Goal: Task Accomplishment & Management: Complete application form

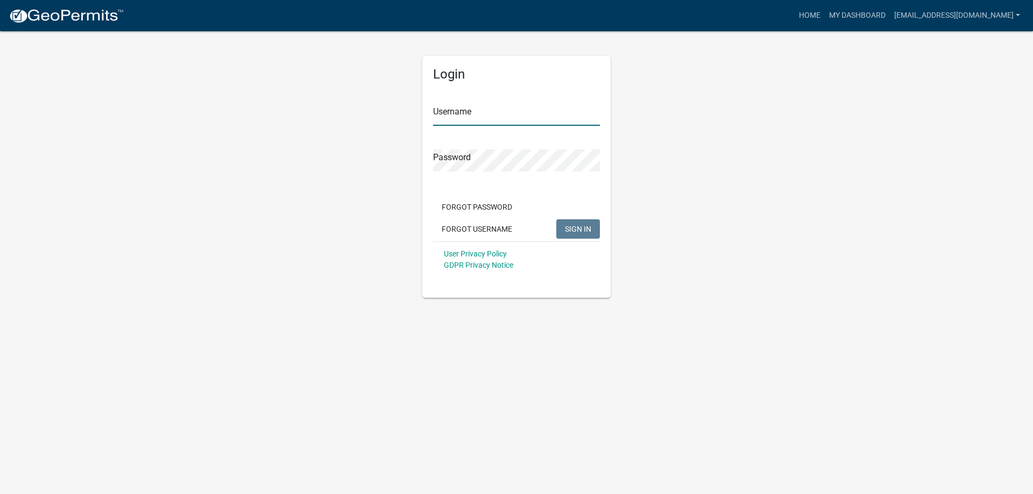
type input "[EMAIL_ADDRESS][DOMAIN_NAME]"
click at [582, 229] on span "SIGN IN" at bounding box center [578, 228] width 26 height 9
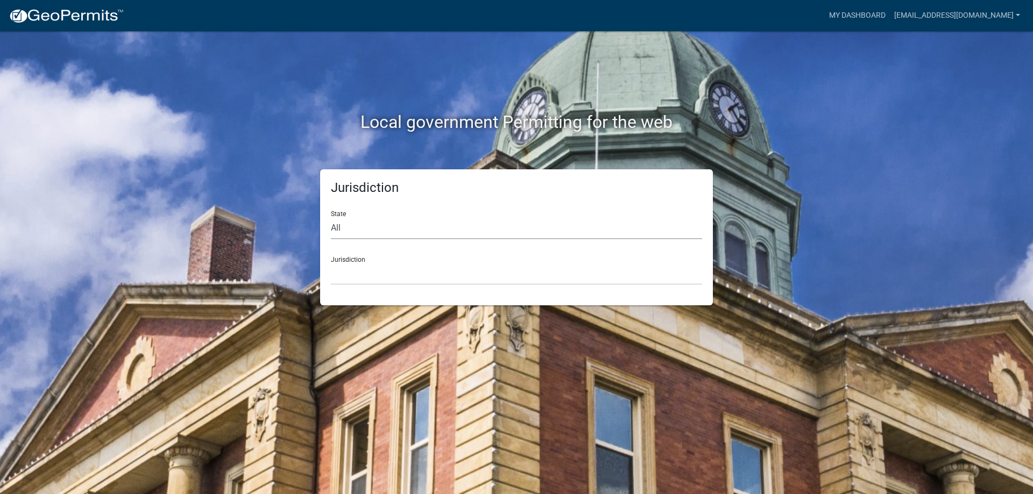
click at [400, 225] on select "All [US_STATE] [US_STATE] [US_STATE] [US_STATE] [US_STATE] [US_STATE] [US_STATE…" at bounding box center [516, 228] width 371 height 22
select select "[US_STATE]"
click at [331, 217] on select "All [US_STATE] [US_STATE] [US_STATE] [US_STATE] [US_STATE] [US_STATE] [US_STATE…" at bounding box center [516, 228] width 371 height 22
click at [360, 263] on select "City of [GEOGRAPHIC_DATA], [US_STATE] City of [GEOGRAPHIC_DATA], [US_STATE] Cit…" at bounding box center [516, 274] width 371 height 22
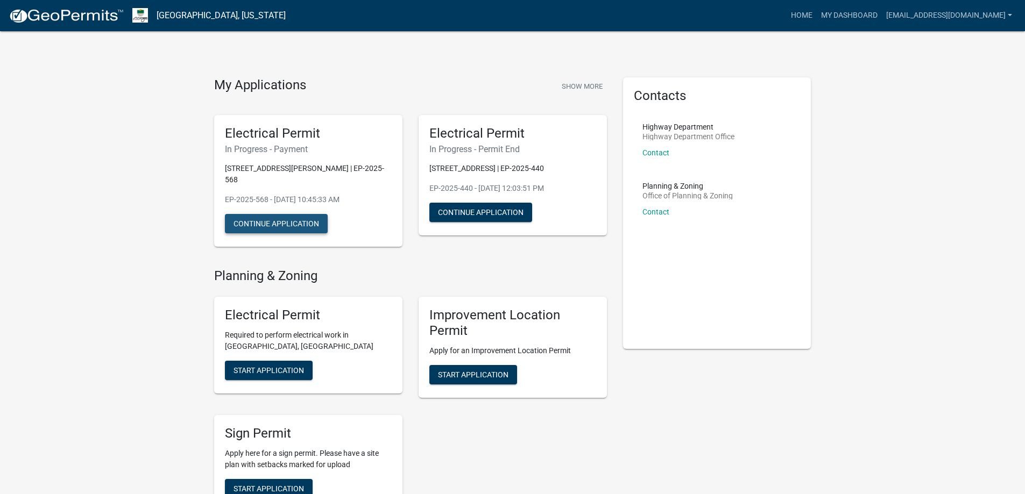
click at [312, 214] on button "Continue Application" at bounding box center [276, 223] width 103 height 19
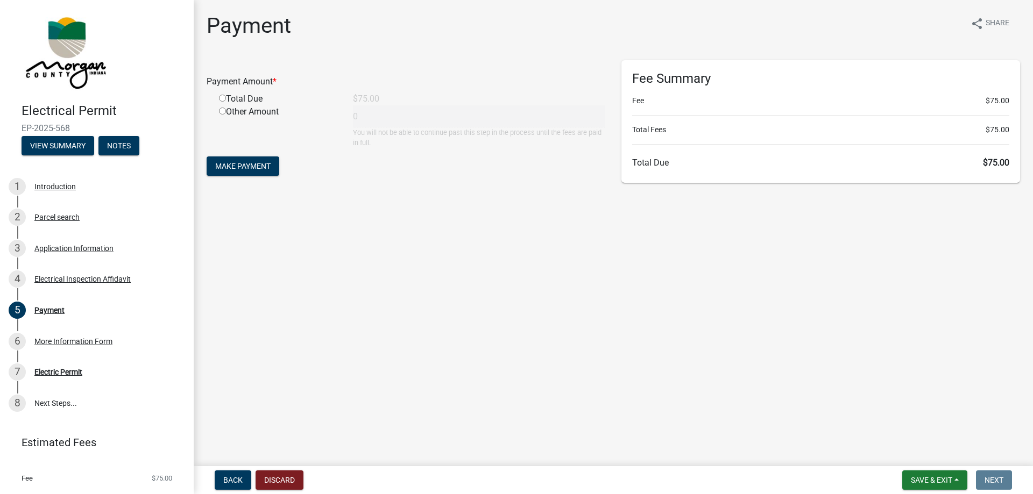
click at [222, 98] on input "radio" at bounding box center [222, 98] width 7 height 7
radio input "true"
type input "75"
click at [243, 167] on span "Make Payment" at bounding box center [242, 166] width 55 height 9
